Goal: Navigation & Orientation: Find specific page/section

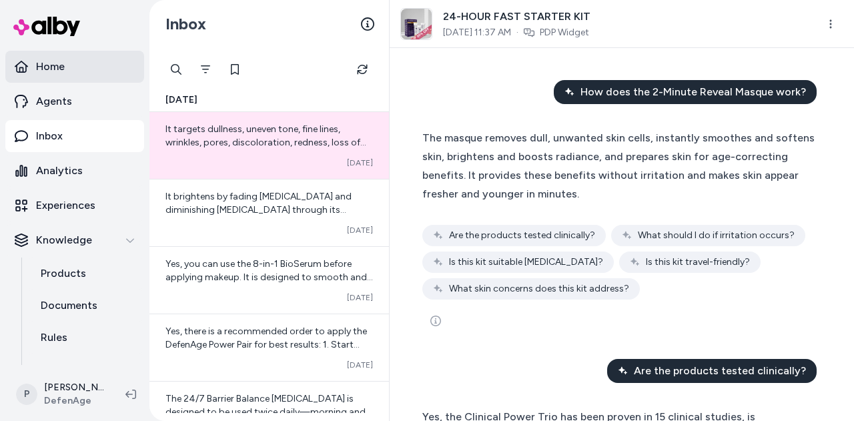
click at [65, 63] on link "Home" at bounding box center [74, 67] width 139 height 32
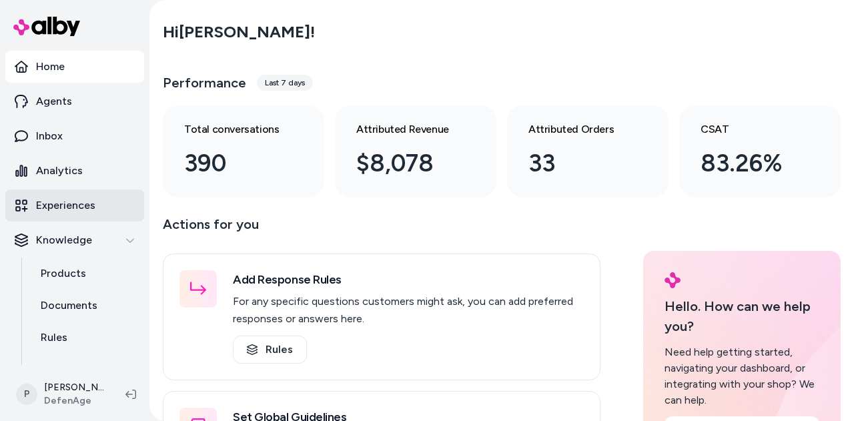
click at [95, 209] on link "Experiences" at bounding box center [74, 205] width 139 height 32
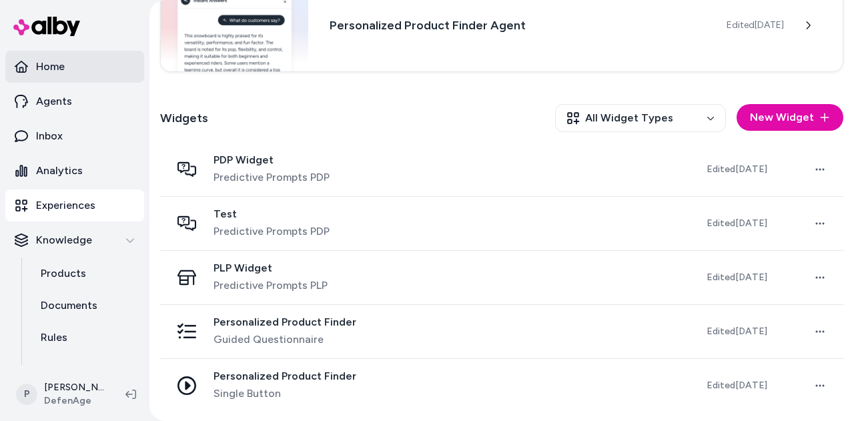
click at [76, 79] on link "Home" at bounding box center [74, 67] width 139 height 32
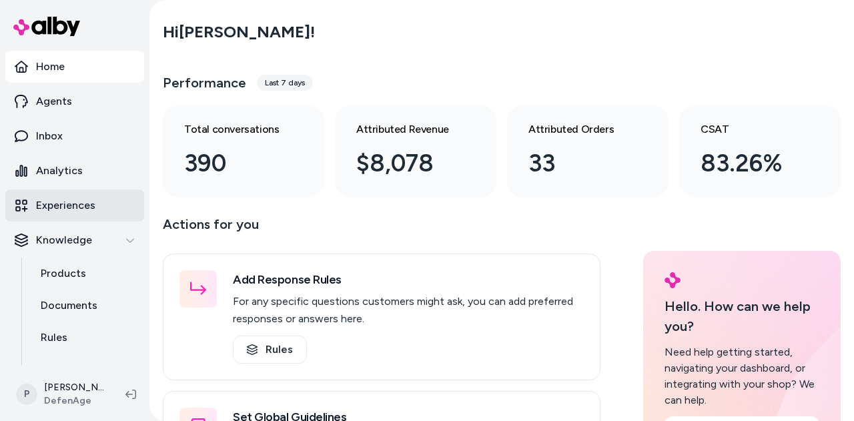
click at [77, 201] on p "Experiences" at bounding box center [65, 205] width 59 height 16
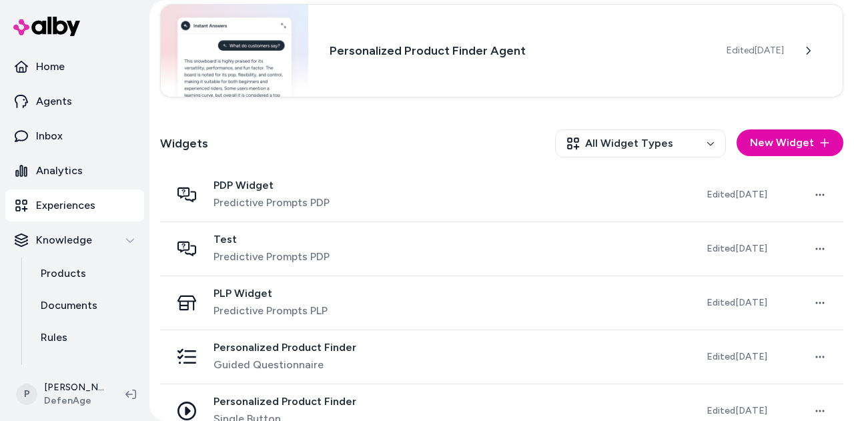
scroll to position [284, 0]
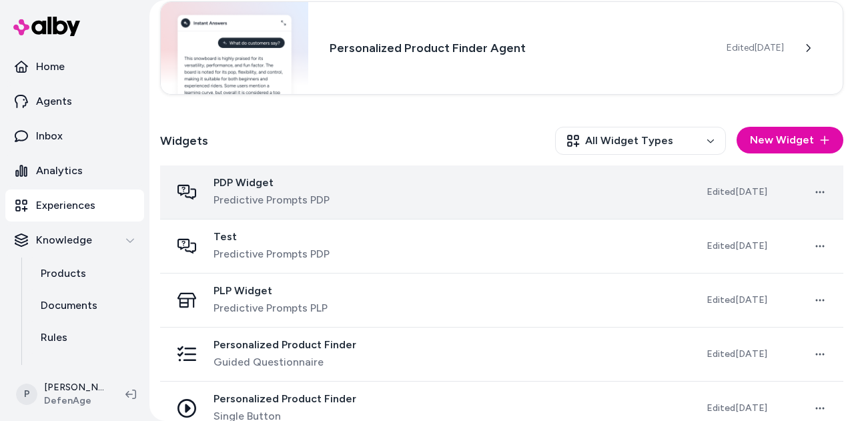
click at [239, 172] on td "PDP Widget Predictive Prompts PDP" at bounding box center [427, 192] width 535 height 54
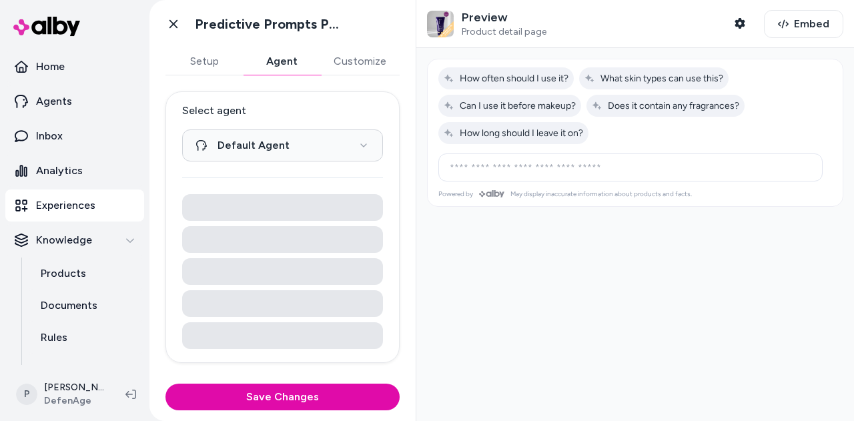
click at [285, 63] on button "Agent" at bounding box center [281, 61] width 77 height 27
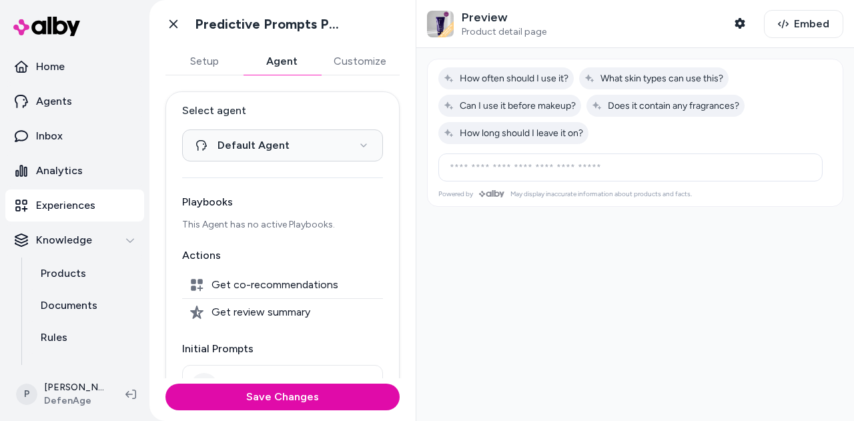
click at [354, 51] on button "Customize" at bounding box center [359, 61] width 79 height 27
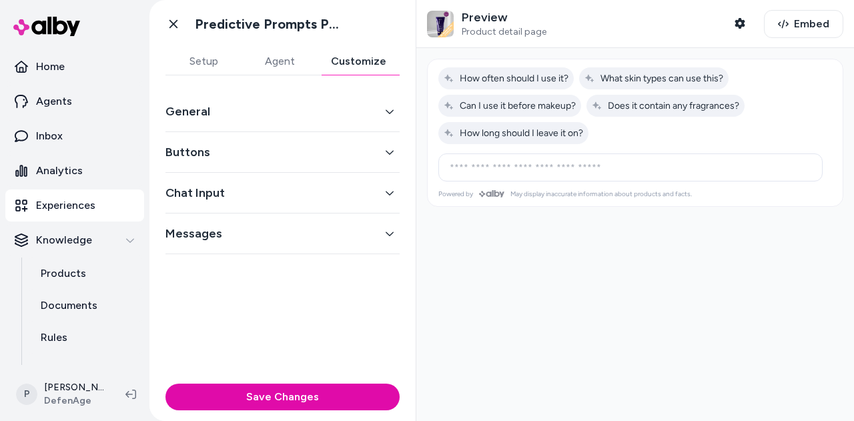
click at [309, 71] on button "Agent" at bounding box center [279, 61] width 76 height 27
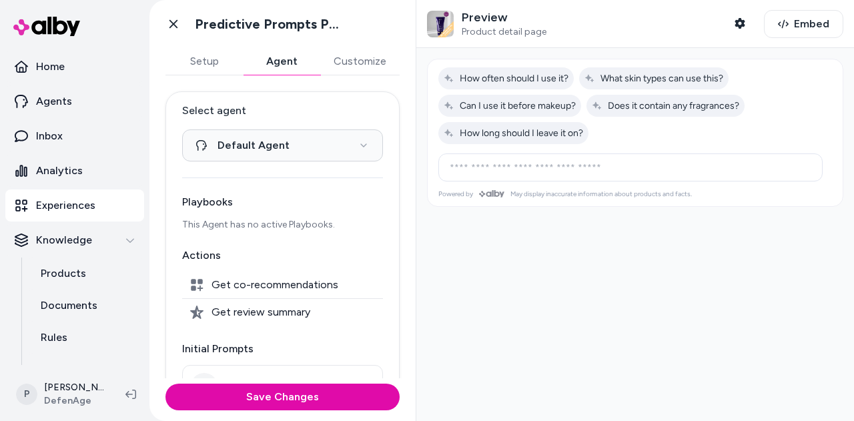
click at [223, 65] on button "Setup" at bounding box center [203, 61] width 77 height 27
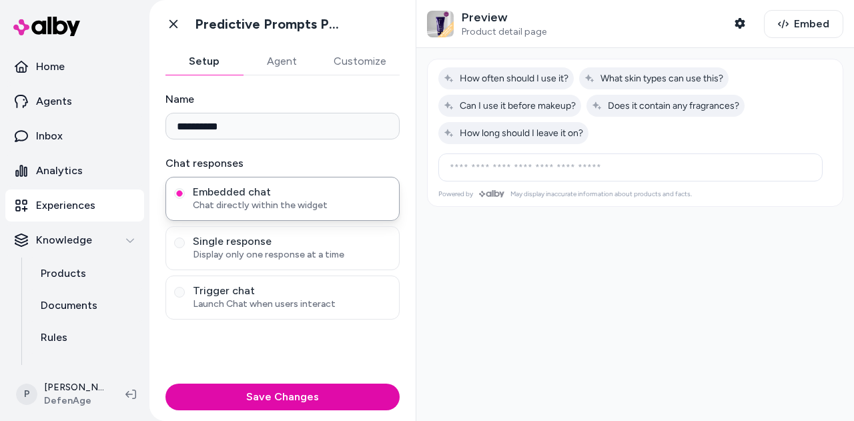
click at [355, 57] on button "Customize" at bounding box center [359, 61] width 79 height 27
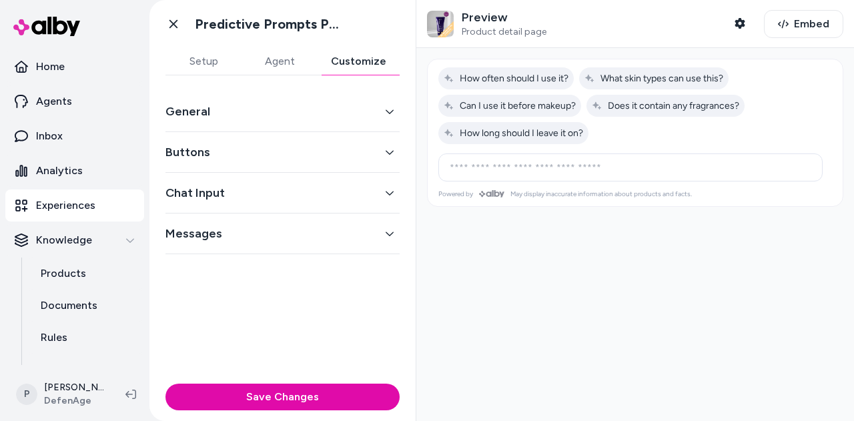
click at [398, 224] on button "Messages" at bounding box center [282, 233] width 234 height 19
click at [389, 190] on button "Chat Input" at bounding box center [282, 192] width 234 height 19
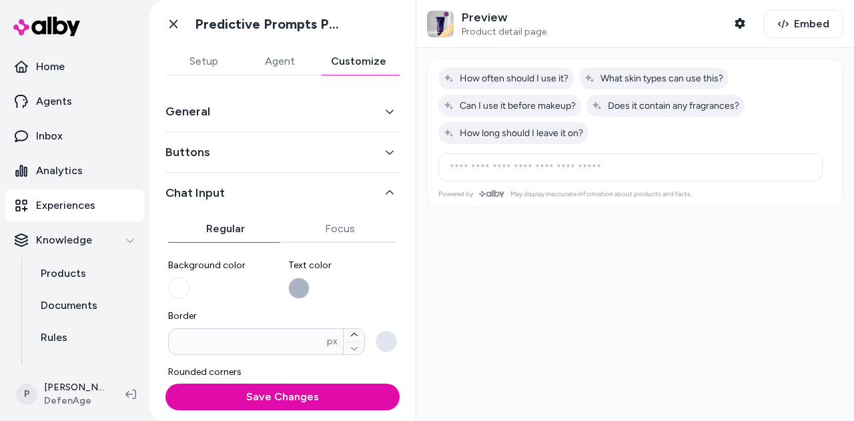
click at [384, 143] on button "Buttons" at bounding box center [282, 152] width 234 height 19
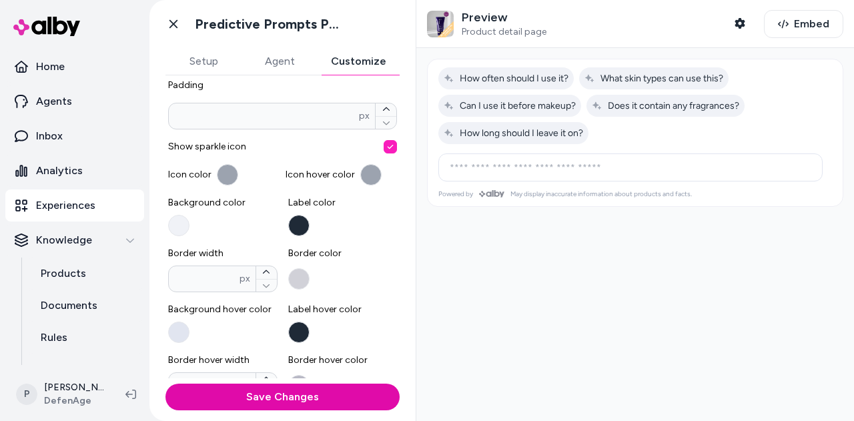
scroll to position [392, 0]
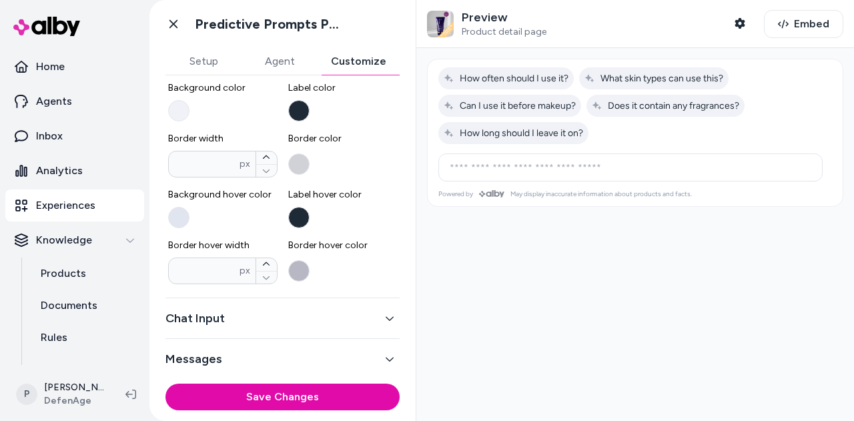
click at [377, 317] on button "Chat Input" at bounding box center [282, 318] width 234 height 19
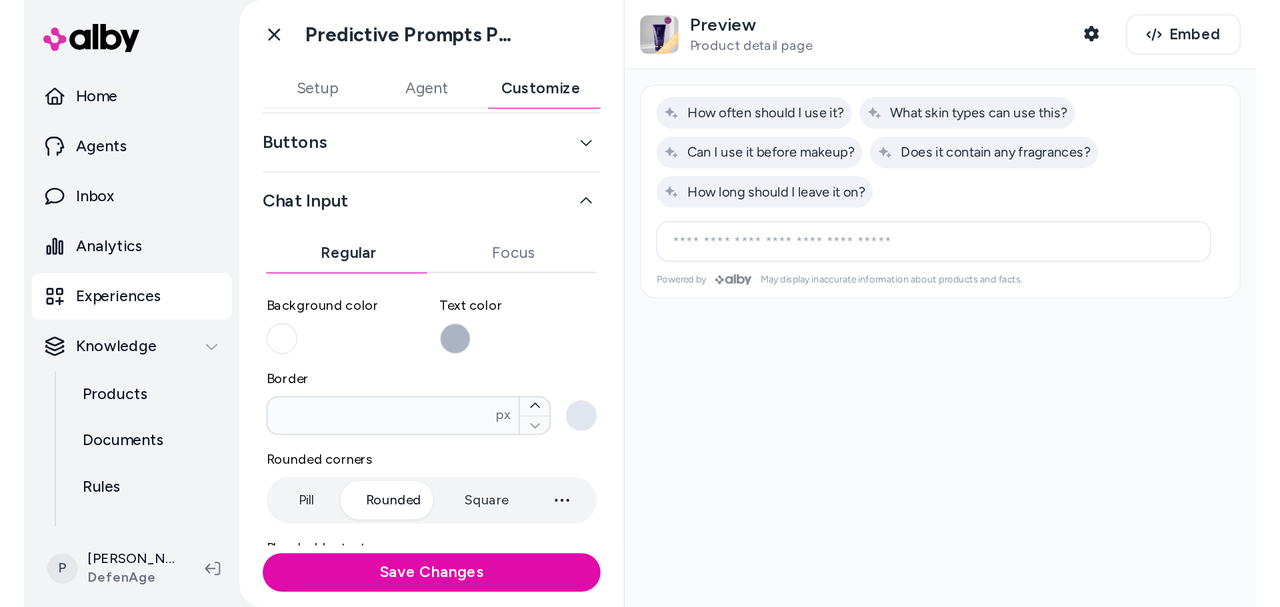
scroll to position [0, 0]
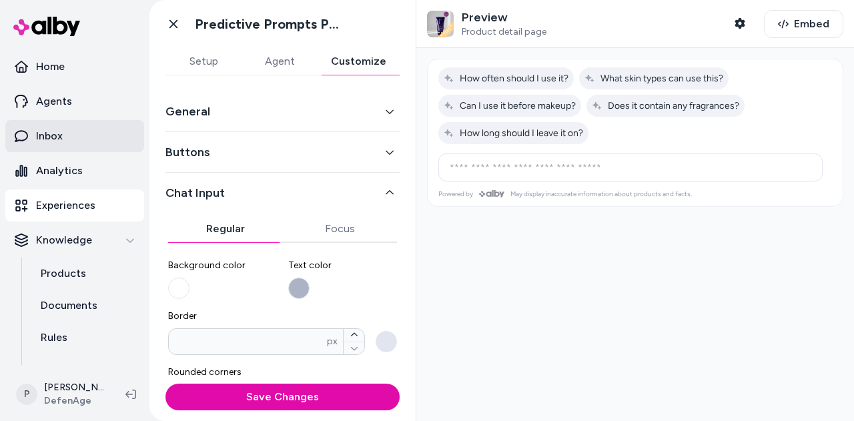
click at [73, 141] on link "Inbox" at bounding box center [74, 136] width 139 height 32
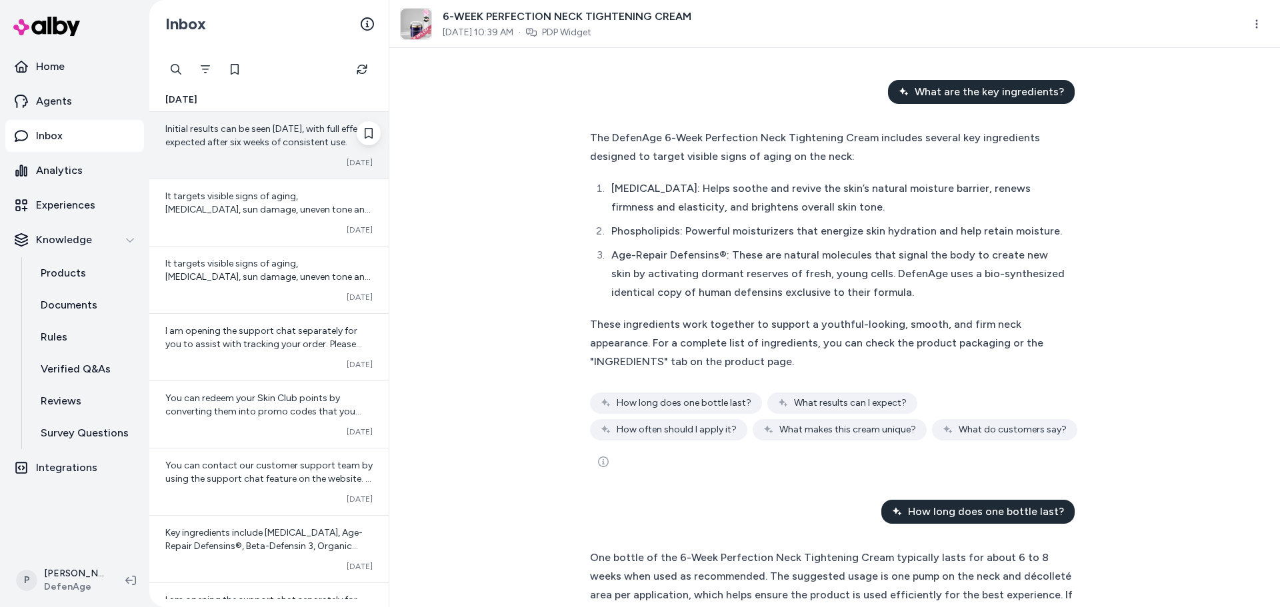
click at [273, 159] on div "Converted [DATE]" at bounding box center [268, 162] width 207 height 11
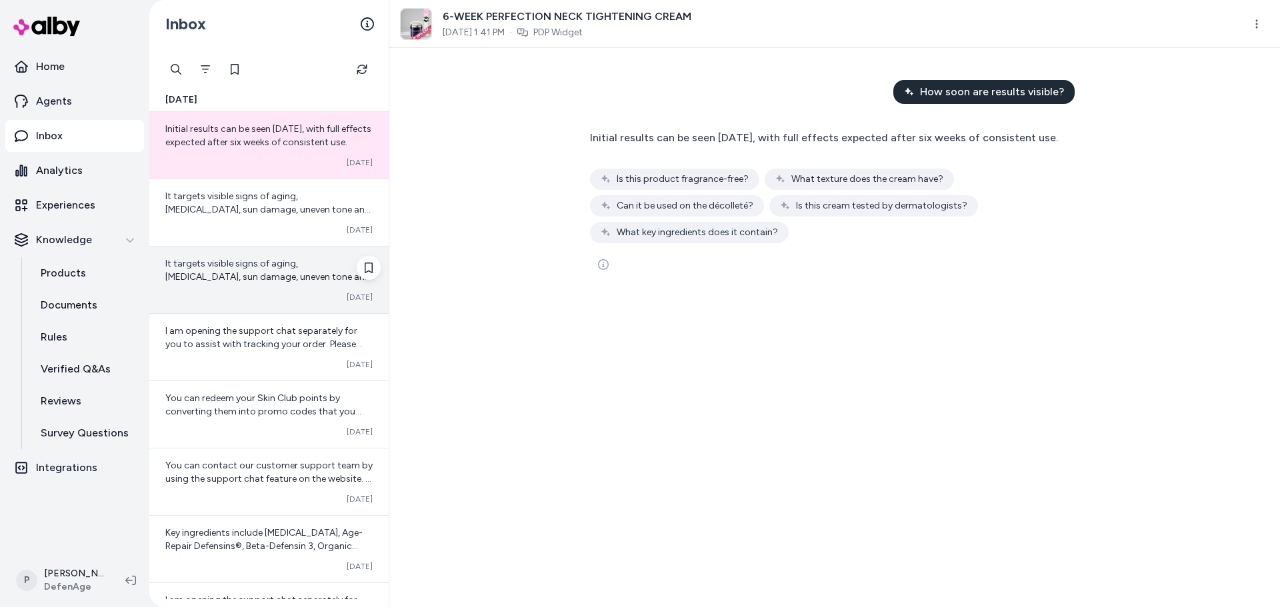
click at [285, 285] on div "It targets visible signs of aging, [MEDICAL_DATA], sun damage, uneven tone and …" at bounding box center [268, 280] width 239 height 67
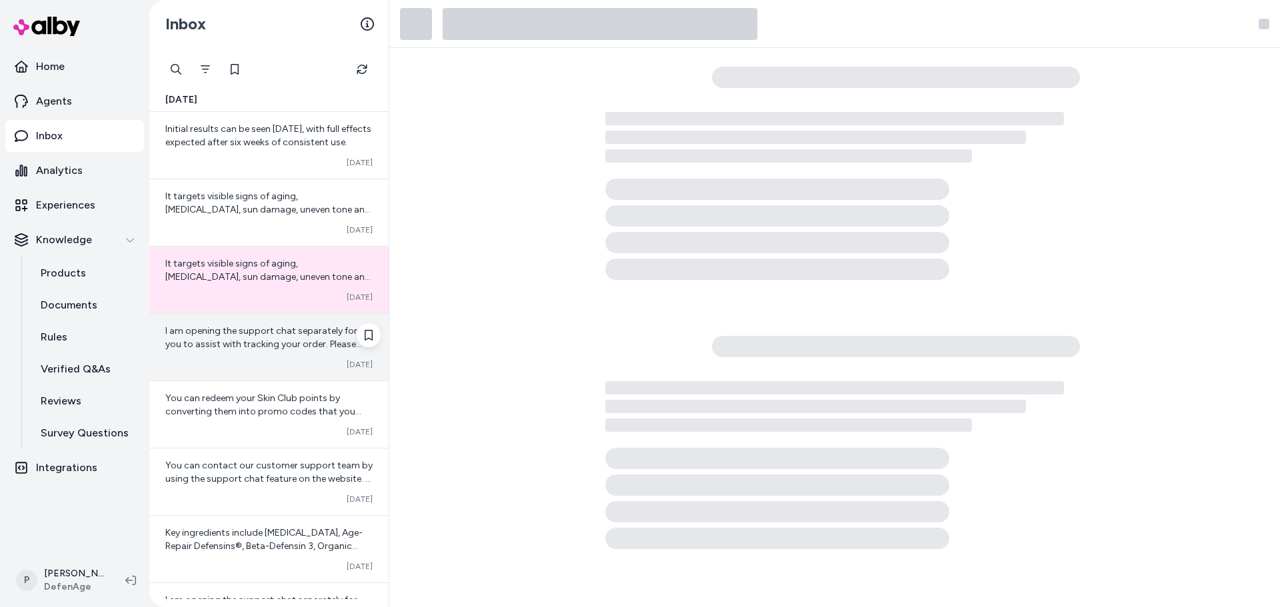
click at [273, 353] on div "I am opening the support chat separately for you to assist with tracking your o…" at bounding box center [268, 347] width 239 height 67
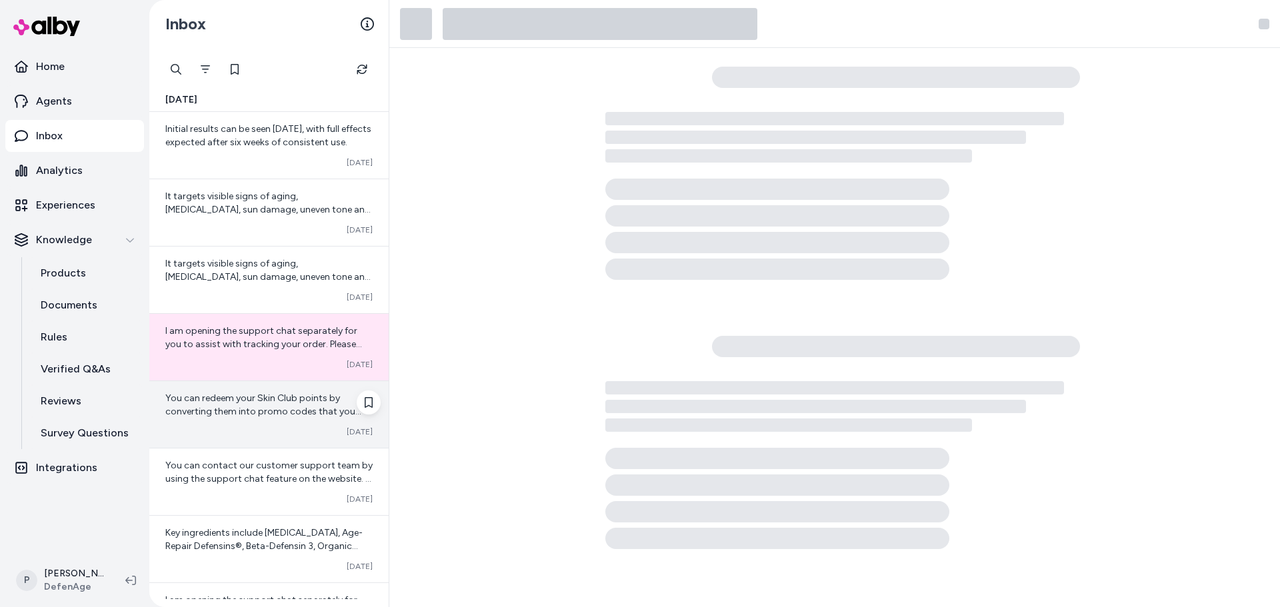
click at [277, 418] on div "You can redeem your Skin Club points by converting them into promo codes that y…" at bounding box center [268, 405] width 207 height 27
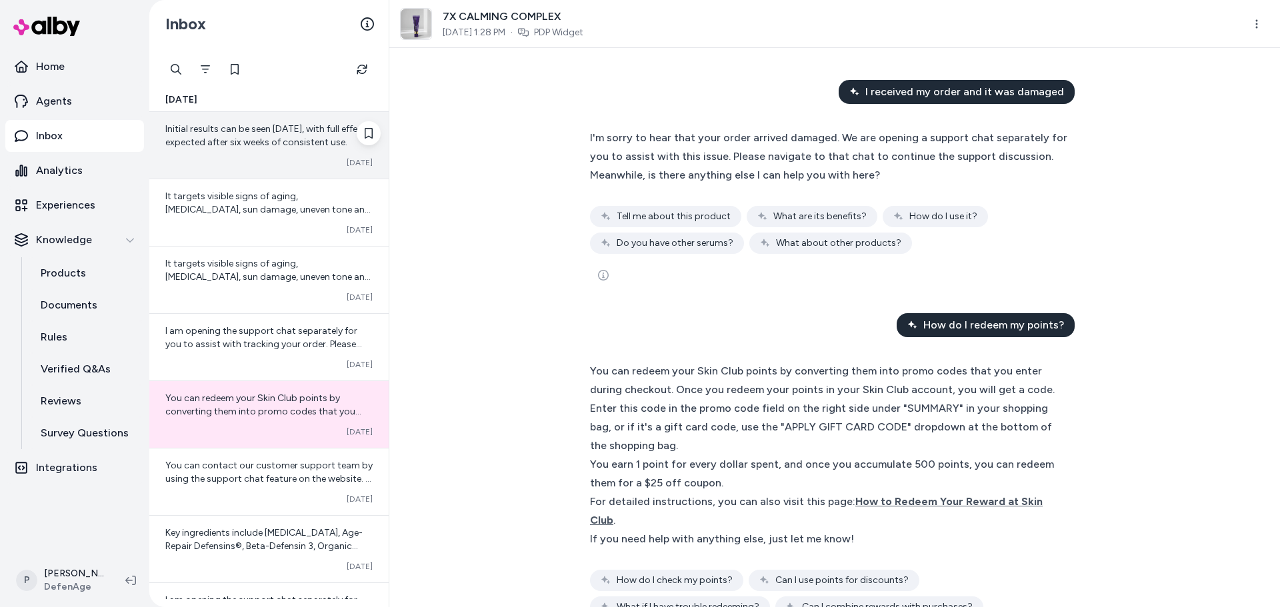
click at [293, 150] on div "Initial results can be seen [DATE], with full effects expected after six weeks …" at bounding box center [268, 145] width 239 height 67
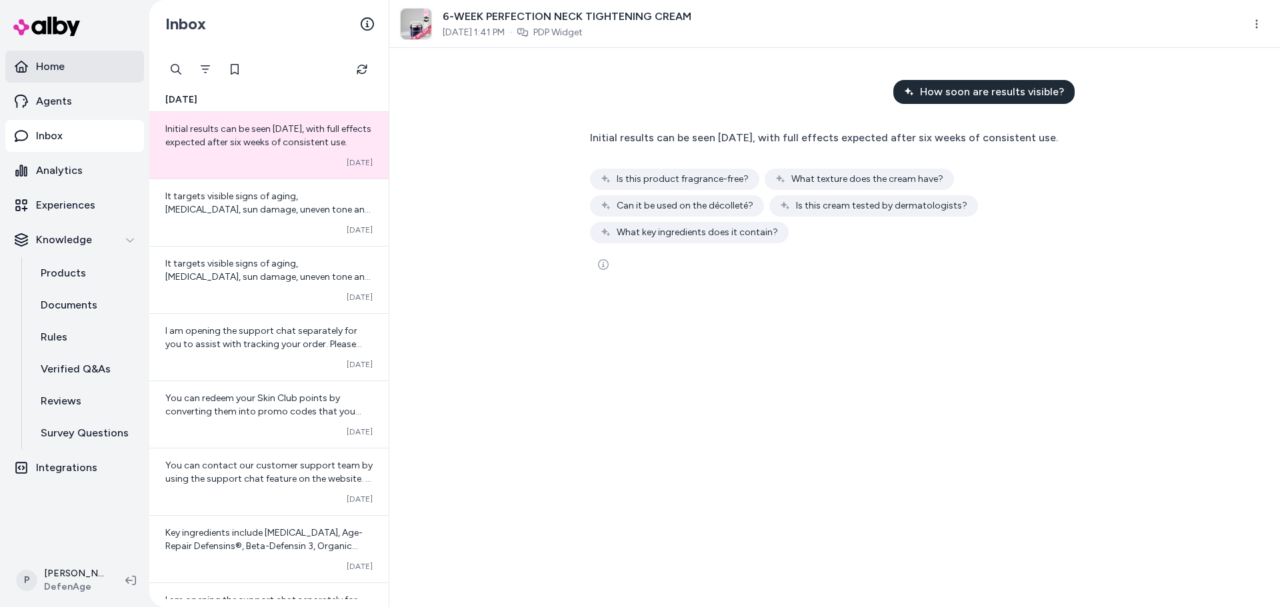
click at [87, 60] on link "Home" at bounding box center [74, 67] width 139 height 32
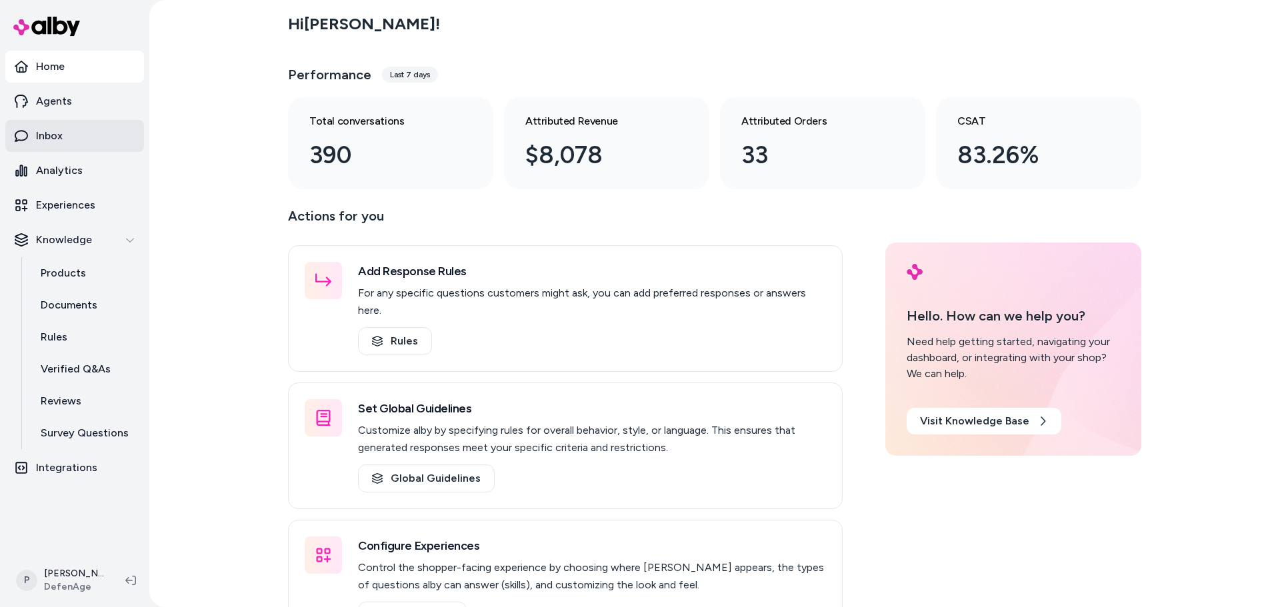
click at [51, 143] on p "Inbox" at bounding box center [49, 136] width 27 height 16
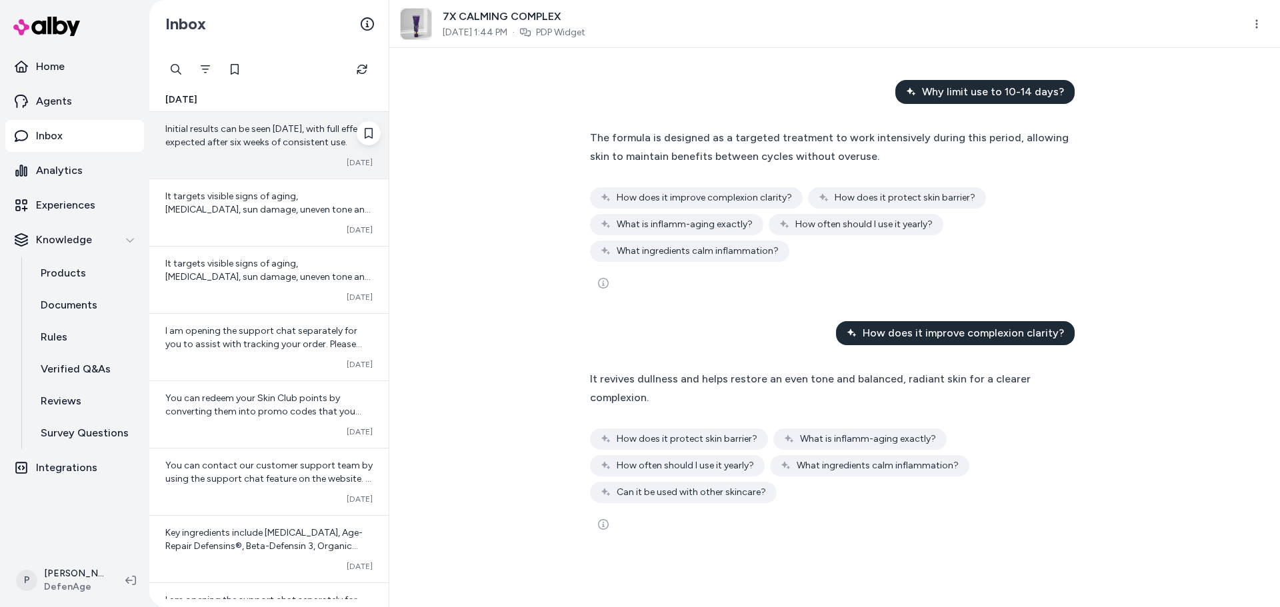
click at [259, 131] on span "Initial results can be seen [DATE], with full effects expected after six weeks …" at bounding box center [268, 135] width 206 height 25
